Goal: Task Accomplishment & Management: Manage account settings

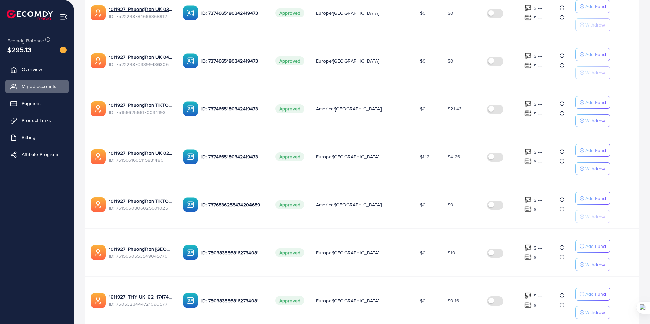
scroll to position [363, 0]
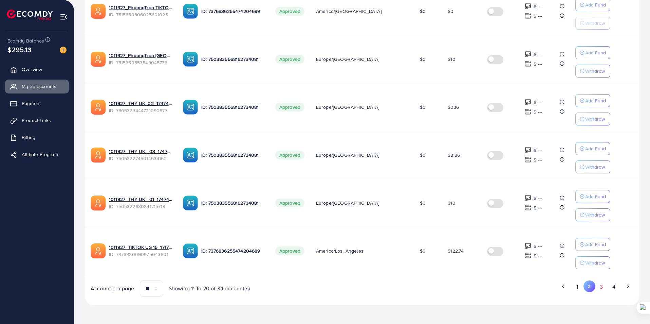
click at [599, 285] on button "3" at bounding box center [602, 286] width 12 height 13
click at [599, 285] on div "Ad Account Your BC ID Ad Account Status Time Zone Cost Balance Auto top-up Thre…" at bounding box center [362, 33] width 554 height 528
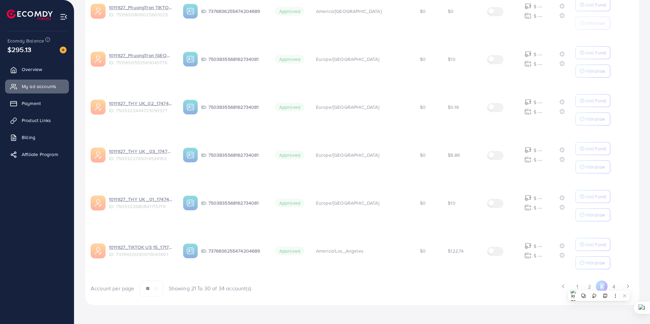
click at [599, 285] on div "Ad Account Your BC ID Ad Account Status Time Zone Cost Balance Auto top-up Thre…" at bounding box center [362, 33] width 554 height 528
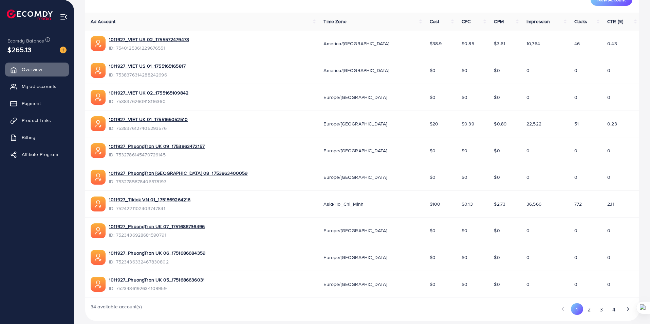
scroll to position [214, 0]
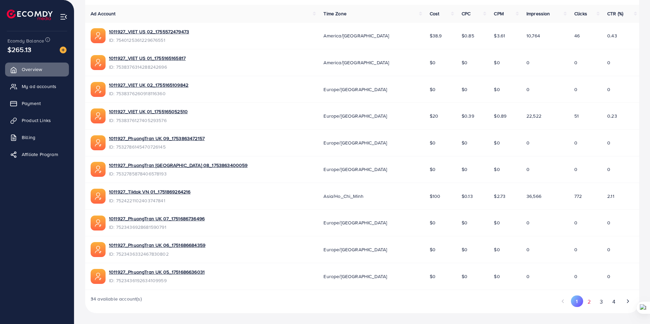
click at [593, 304] on button "2" at bounding box center [589, 301] width 12 height 13
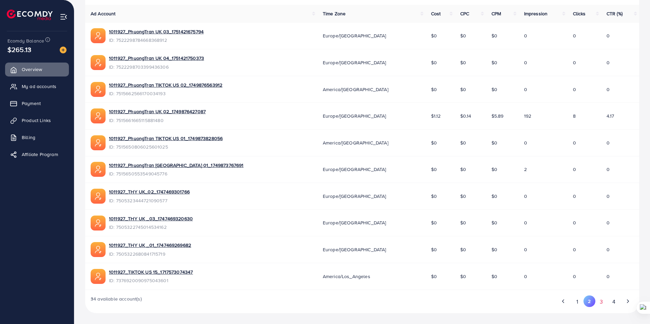
click at [601, 302] on button "3" at bounding box center [602, 301] width 12 height 13
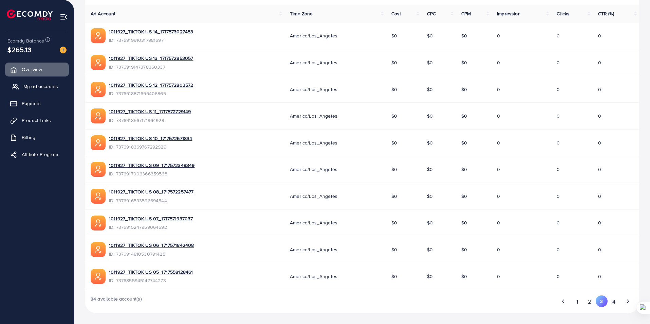
click at [39, 88] on span "My ad accounts" at bounding box center [40, 86] width 35 height 7
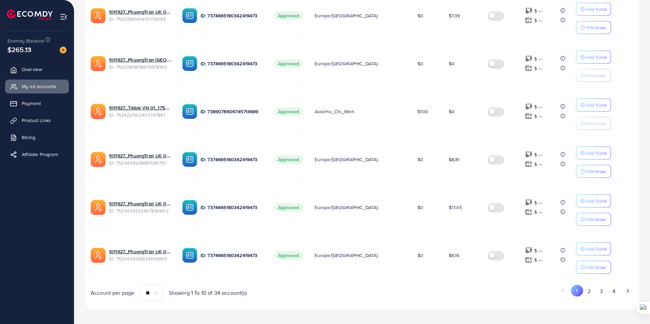
scroll to position [363, 0]
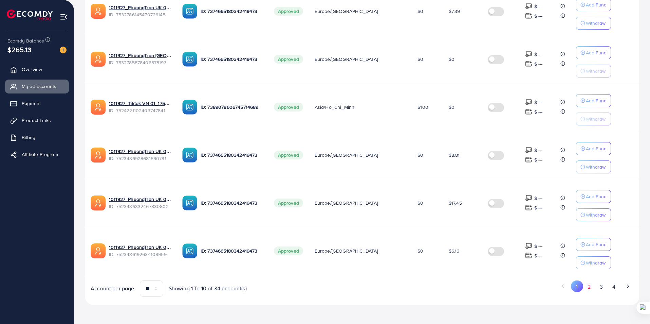
click at [589, 289] on button "2" at bounding box center [589, 286] width 12 height 13
click at [599, 288] on button "3" at bounding box center [602, 286] width 12 height 13
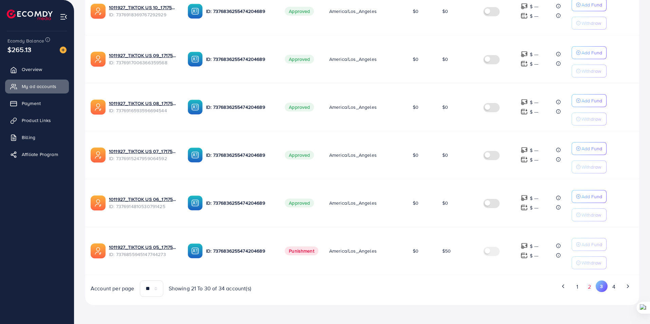
click at [593, 288] on button "2" at bounding box center [590, 286] width 12 height 13
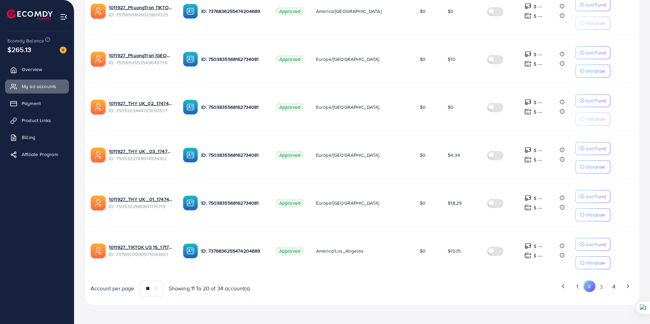
click at [599, 286] on button "3" at bounding box center [602, 286] width 12 height 13
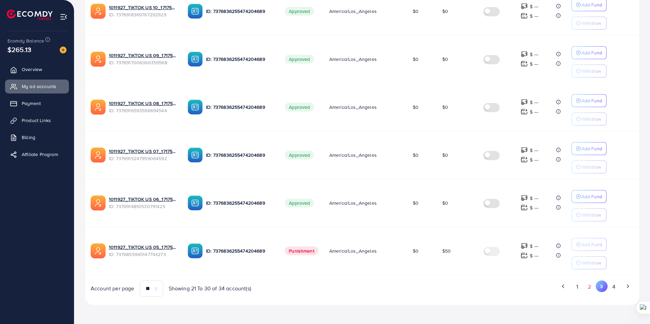
click at [588, 287] on button "2" at bounding box center [590, 286] width 12 height 13
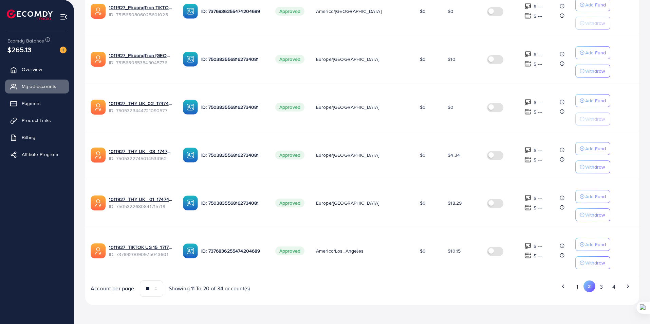
click at [448, 250] on span "$10.15" at bounding box center [454, 250] width 13 height 7
click at [601, 286] on button "3" at bounding box center [602, 286] width 12 height 13
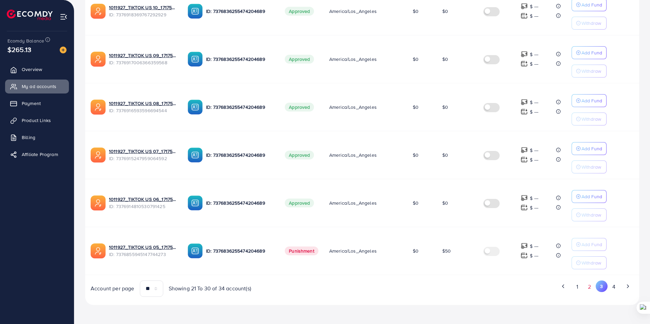
click at [592, 285] on button "2" at bounding box center [590, 286] width 12 height 13
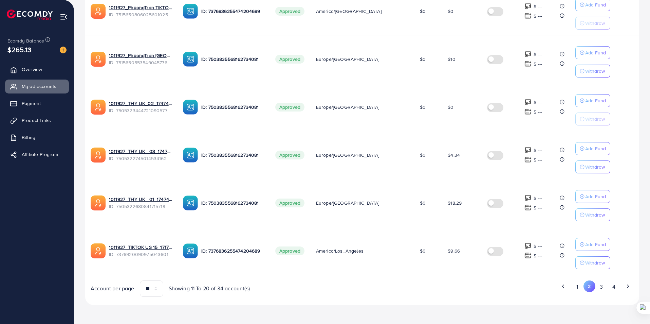
click at [591, 289] on button "2" at bounding box center [590, 286] width 12 height 12
click at [605, 289] on button "3" at bounding box center [602, 286] width 12 height 13
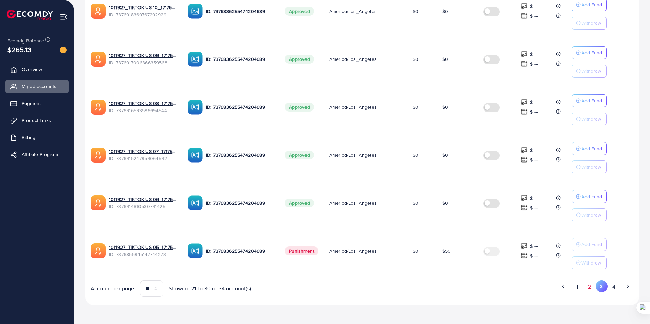
click at [586, 288] on button "2" at bounding box center [590, 286] width 12 height 13
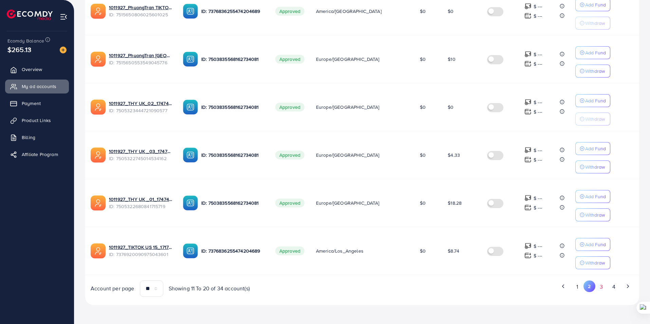
click at [599, 289] on button "3" at bounding box center [602, 286] width 12 height 13
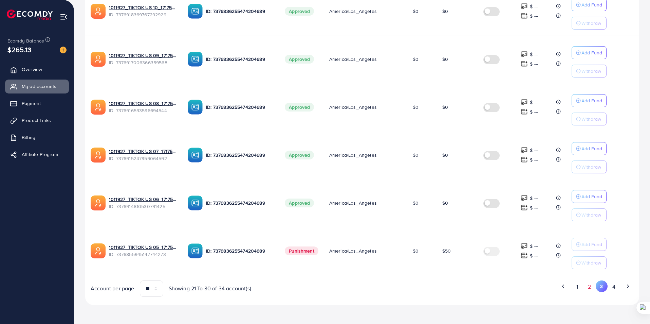
click at [589, 287] on button "2" at bounding box center [590, 286] width 12 height 13
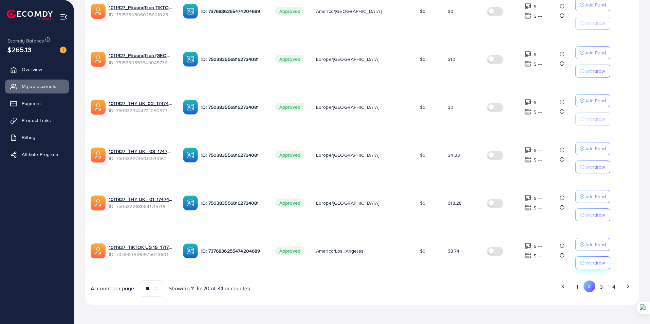
click at [590, 263] on p "Withdraw" at bounding box center [596, 262] width 20 height 8
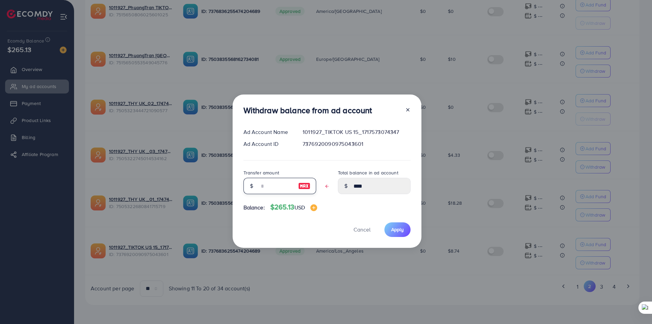
click at [263, 188] on input "text" at bounding box center [276, 186] width 34 height 16
type input "*"
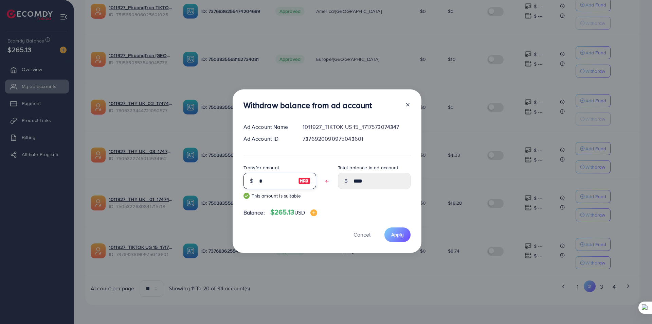
type input "****"
type input "*"
click at [401, 238] on button "Apply" at bounding box center [397, 234] width 26 height 15
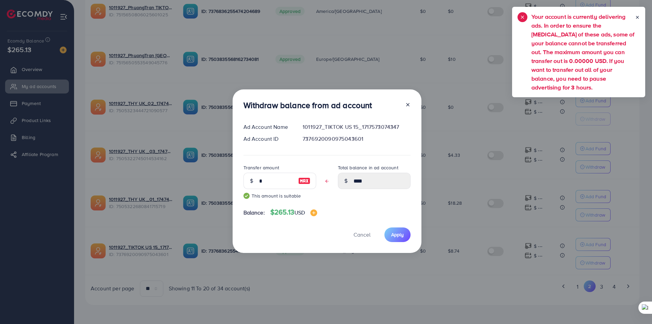
click at [405, 104] on icon at bounding box center [407, 104] width 5 height 5
type input "****"
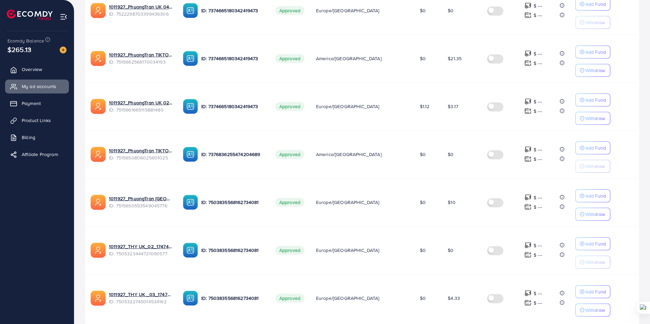
scroll to position [261, 0]
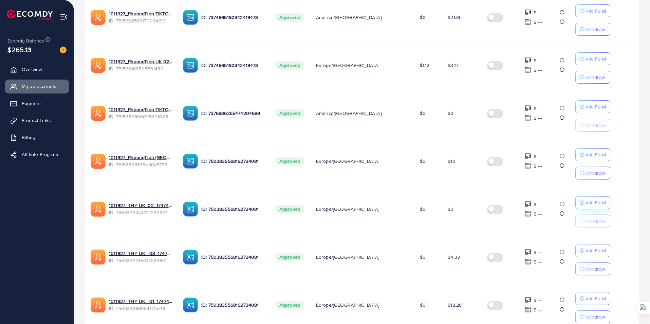
click at [586, 201] on p "Add Fund" at bounding box center [596, 202] width 21 height 8
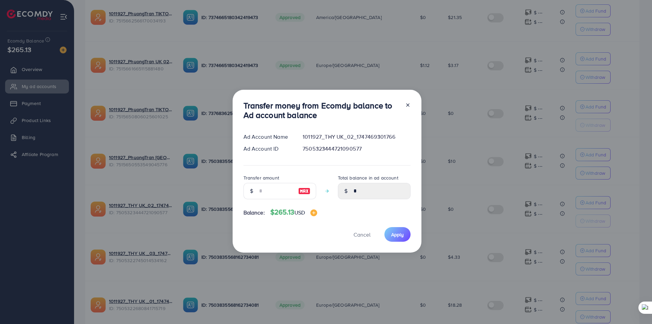
click at [293, 194] on div at bounding box center [304, 191] width 23 height 16
click at [283, 188] on input "number" at bounding box center [276, 191] width 34 height 16
type input "*"
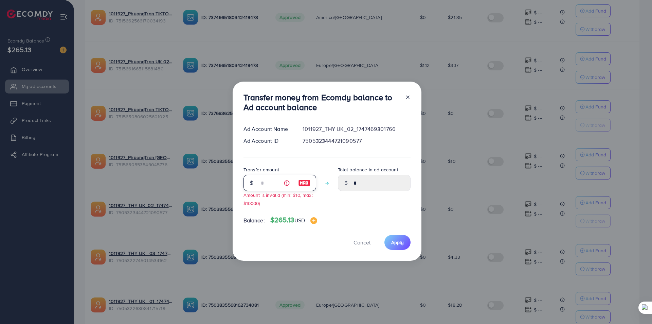
type input "****"
type input "**"
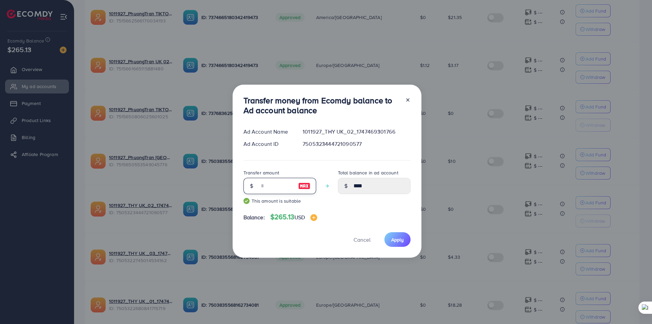
type input "*****"
type input "**"
click at [404, 237] on button "Apply" at bounding box center [397, 239] width 26 height 15
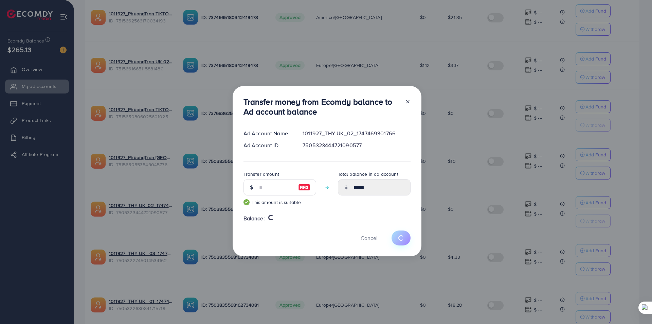
type input "*"
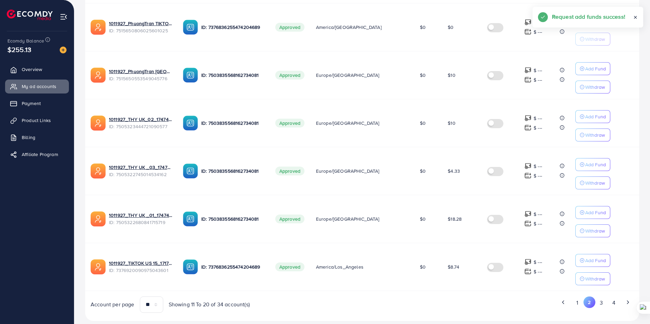
scroll to position [363, 0]
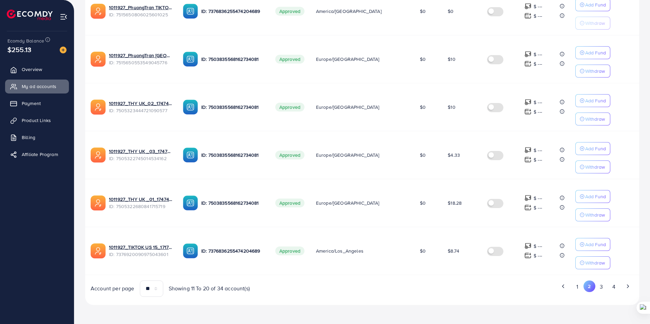
click at [585, 288] on button "2" at bounding box center [590, 286] width 12 height 12
click at [598, 287] on button "3" at bounding box center [602, 286] width 12 height 13
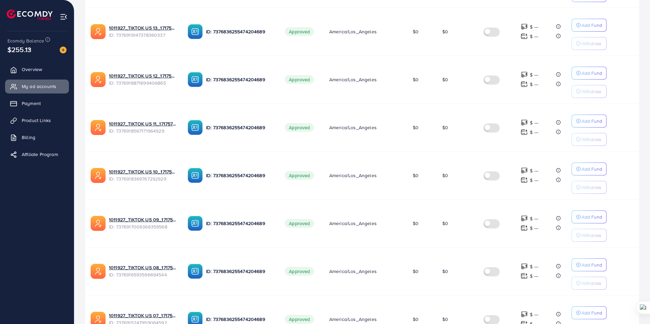
scroll to position [227, 0]
